Goal: Transaction & Acquisition: Purchase product/service

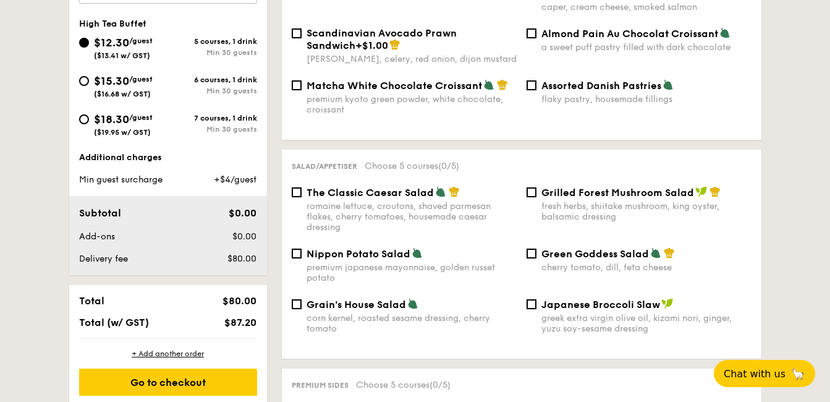
scroll to position [494, 0]
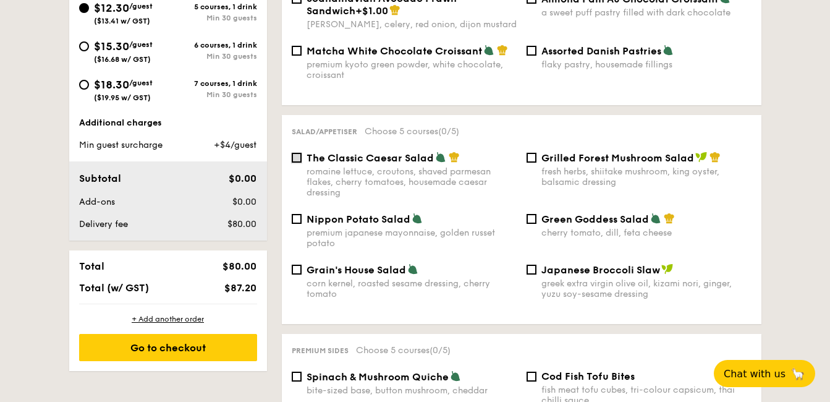
click at [292, 153] on input "The Classic Caesar Salad romaine lettuce, croutons, shaved parmesan flakes, che…" at bounding box center [297, 158] width 10 height 10
checkbox input "true"
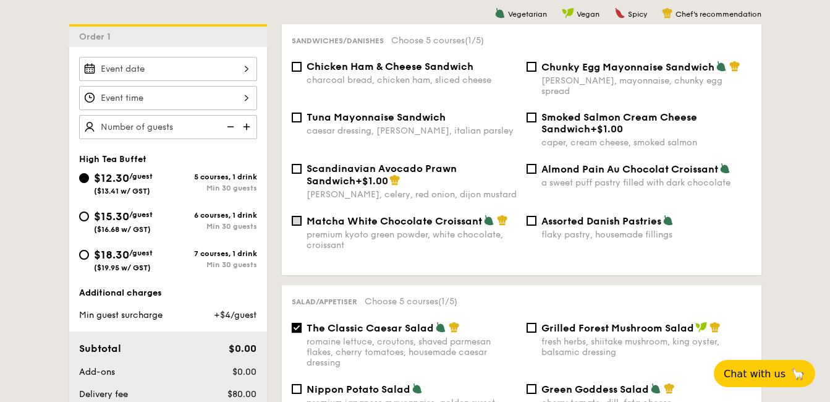
scroll to position [309, 0]
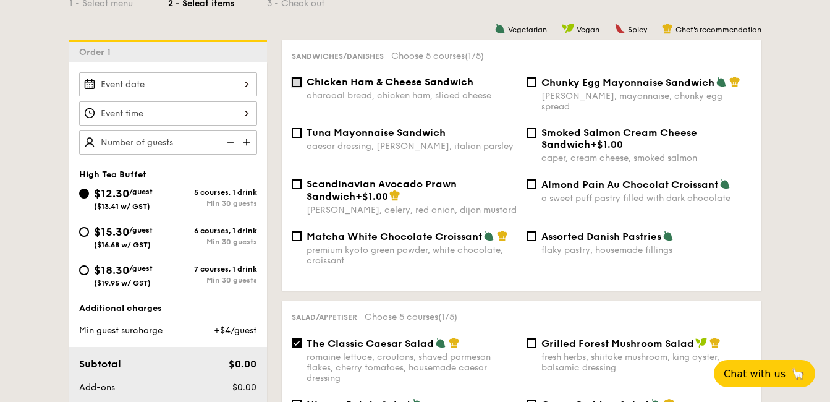
click at [298, 86] on input "Chicken Ham & Cheese Sandwich charcoal bread, chicken ham, sliced cheese" at bounding box center [297, 82] width 10 height 10
checkbox input "false"
click at [297, 338] on input "The Classic Caesar Salad romaine lettuce, croutons, shaved parmesan flakes, che…" at bounding box center [297, 343] width 10 height 10
checkbox input "false"
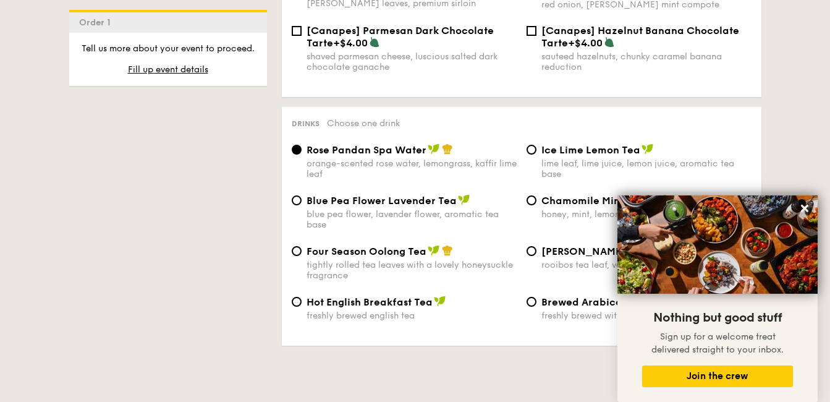
scroll to position [1978, 0]
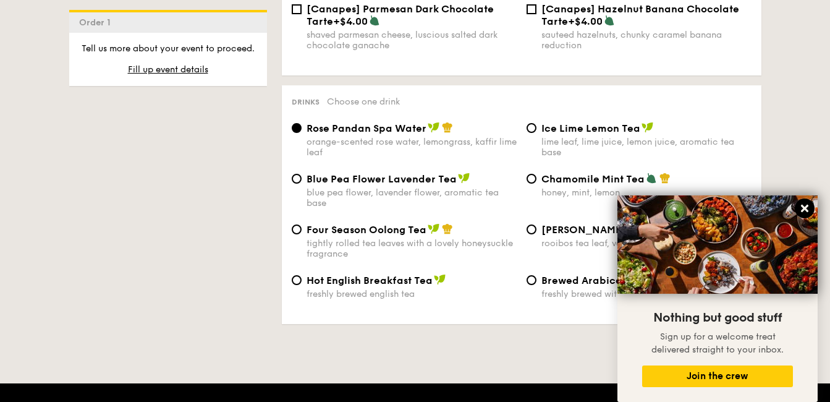
click at [802, 212] on icon at bounding box center [804, 208] width 7 height 7
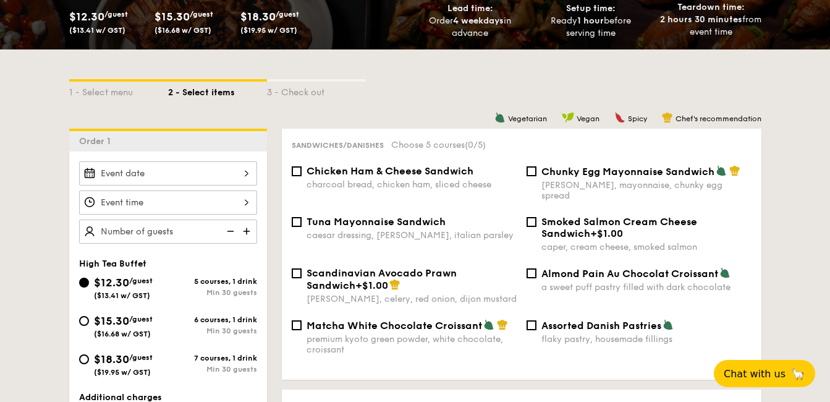
scroll to position [185, 0]
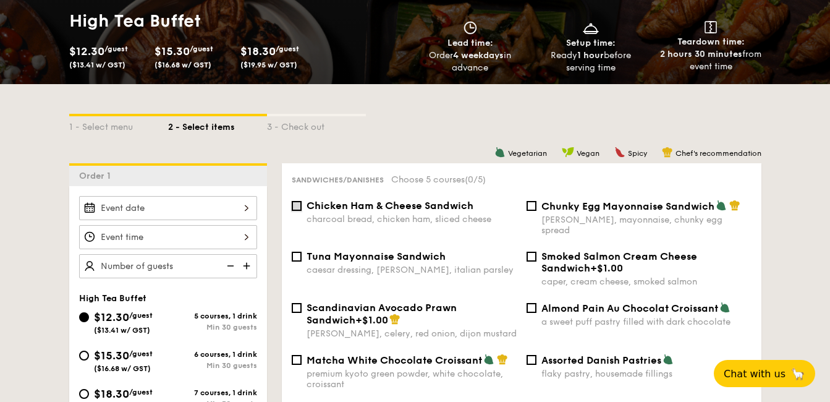
click at [294, 206] on input "Chicken Ham & Cheese Sandwich charcoal bread, chicken ham, sliced cheese" at bounding box center [297, 206] width 10 height 10
checkbox input "true"
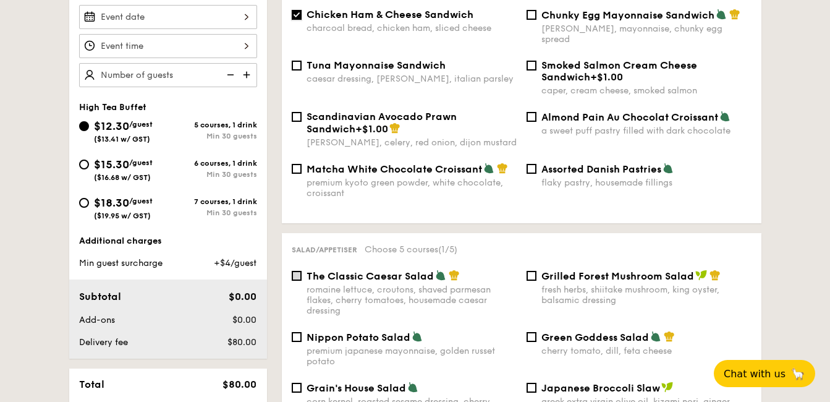
scroll to position [433, 0]
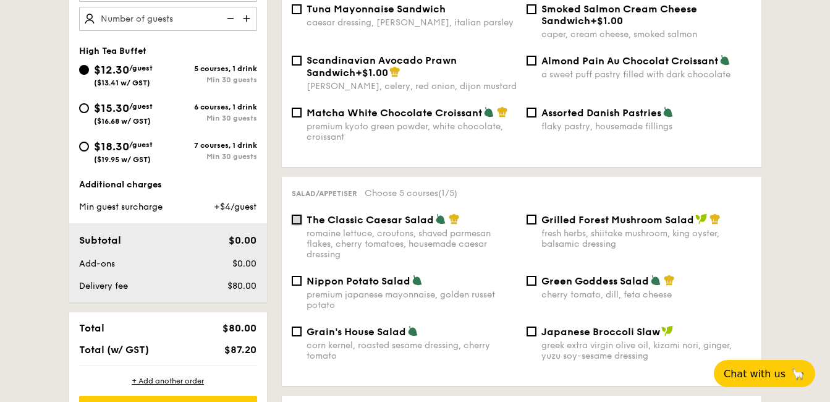
click at [295, 214] on input "The Classic Caesar Salad romaine lettuce, croutons, shaved parmesan flakes, che…" at bounding box center [297, 219] width 10 height 10
checkbox input "true"
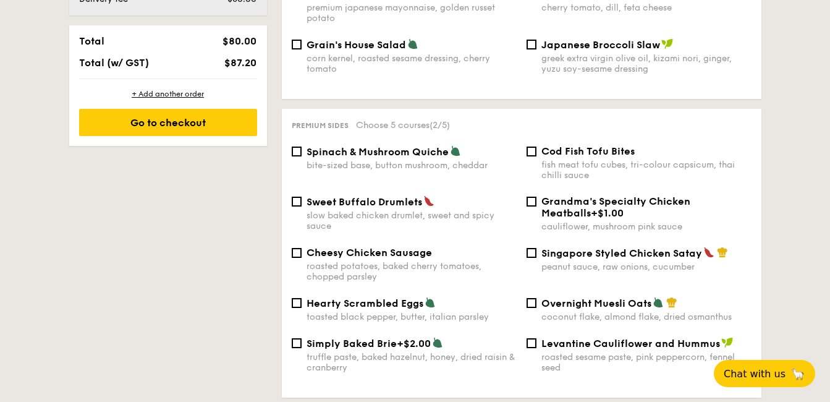
scroll to position [742, 0]
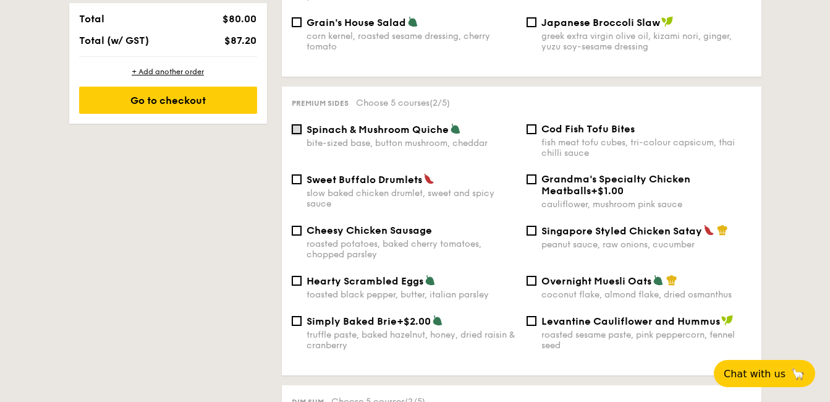
click at [297, 124] on input "Spinach & Mushroom Quiche bite-sized base, button mushroom, cheddar" at bounding box center [297, 129] width 10 height 10
checkbox input "true"
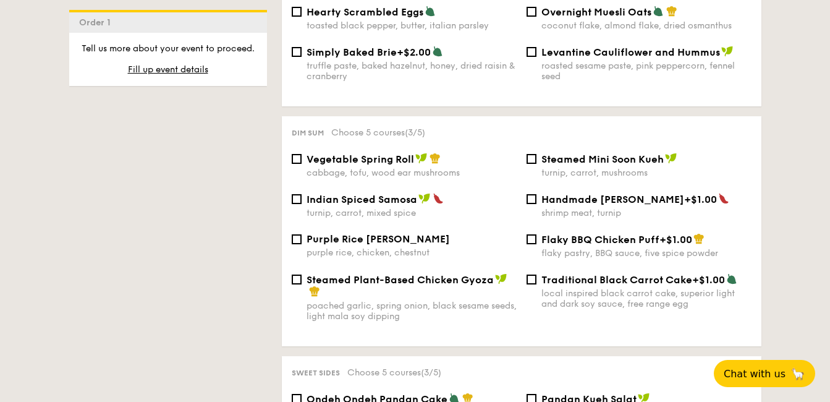
scroll to position [1051, 0]
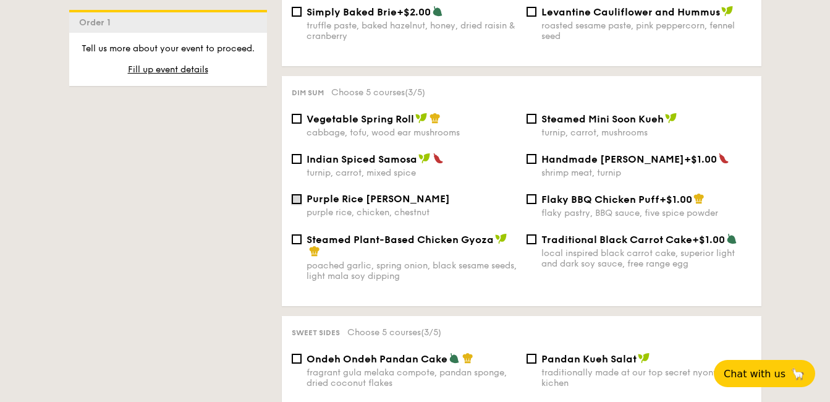
click at [294, 194] on input "Purple Rice Loh Mai Kai purple rice, chicken, chestnut" at bounding box center [297, 199] width 10 height 10
checkbox input "true"
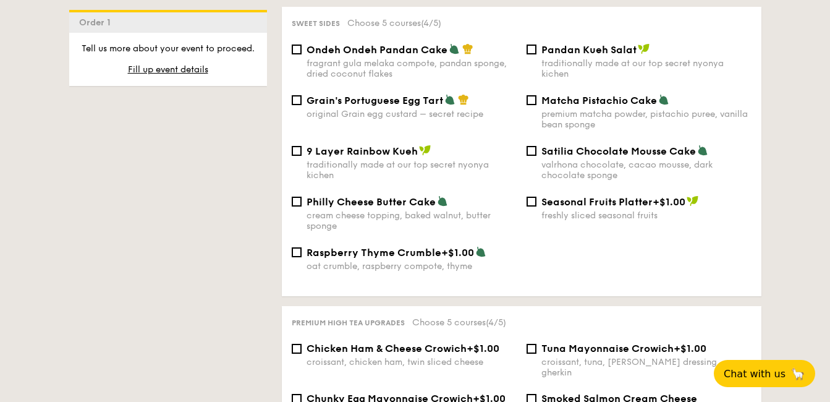
scroll to position [1298, 0]
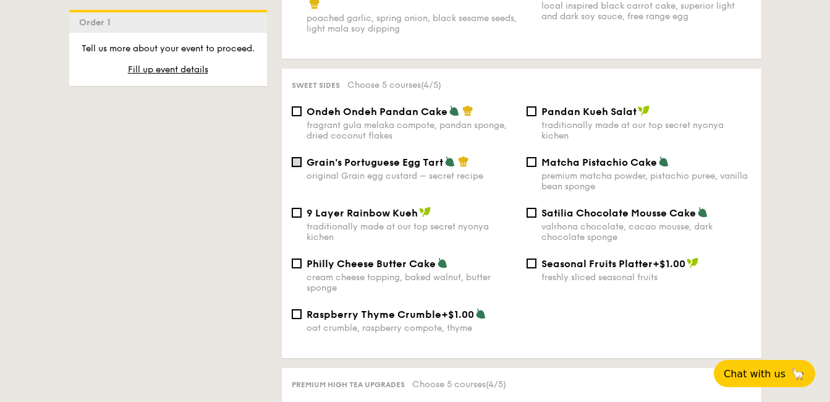
click at [296, 157] on input "Grain's Portuguese Egg Tart original Grain egg custard – secret recipe" at bounding box center [297, 162] width 10 height 10
checkbox input "true"
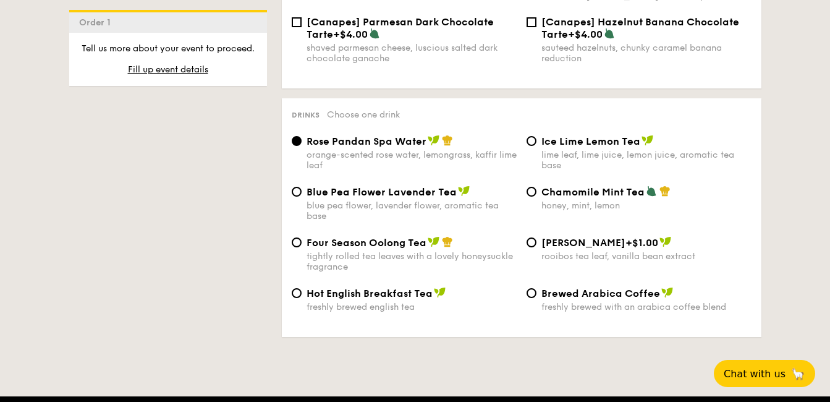
scroll to position [1978, 0]
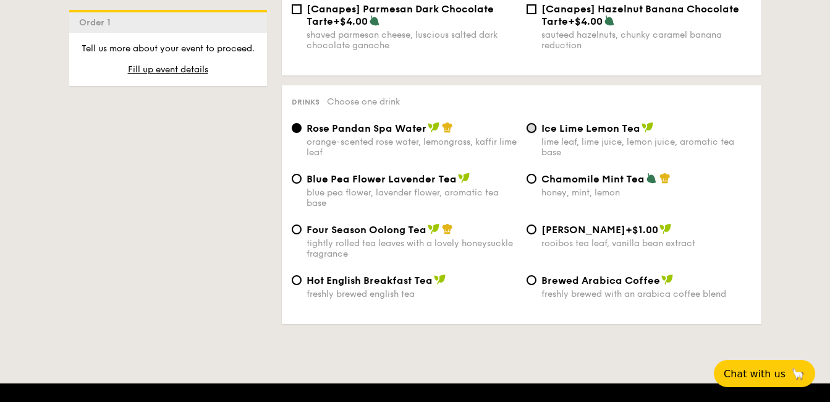
click at [533, 123] on input "Ice Lime Lemon Tea lime leaf, lime juice, lemon juice, aromatic tea base" at bounding box center [532, 128] width 10 height 10
radio input "true"
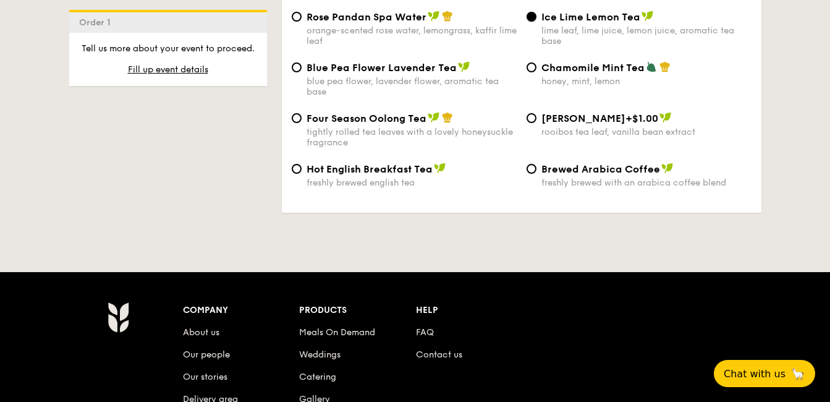
scroll to position [2282, 0]
